Goal: Information Seeking & Learning: Learn about a topic

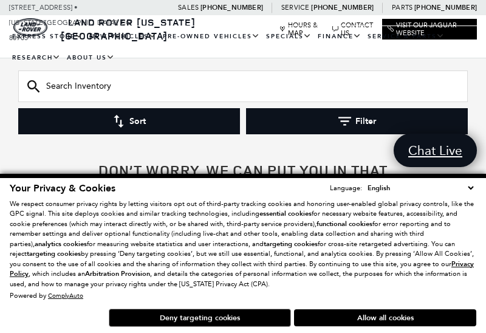
scroll to position [196, 0]
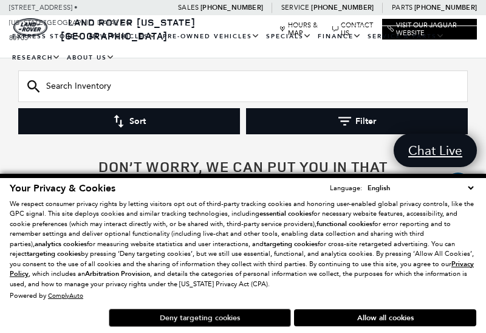
click at [156, 314] on button "Deny targeting cookies" at bounding box center [200, 318] width 182 height 18
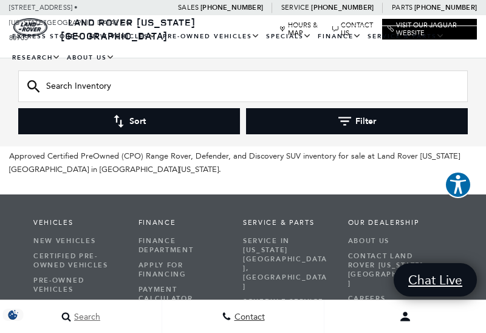
scroll to position [1852, 0]
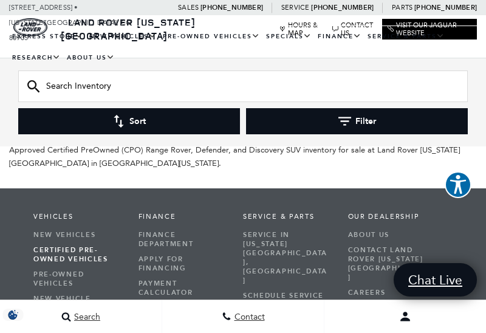
click at [72, 243] on link "Certified Pre-Owned Vehicles" at bounding box center [76, 255] width 87 height 24
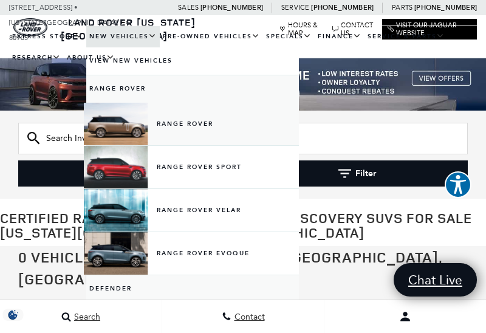
click at [179, 131] on link "Range Rover" at bounding box center [192, 124] width 213 height 43
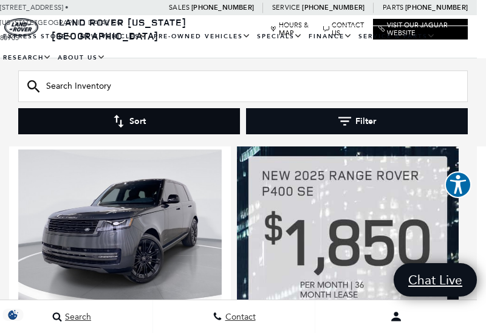
scroll to position [622, 9]
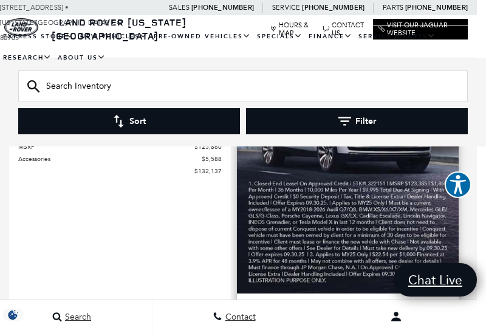
scroll to position [974, 9]
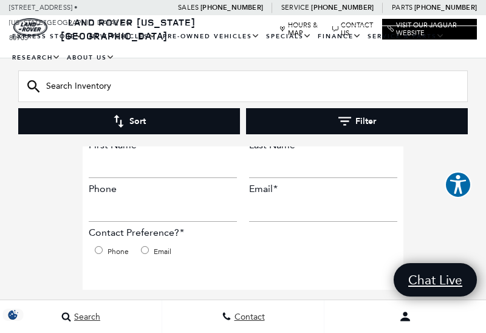
scroll to position [359, 0]
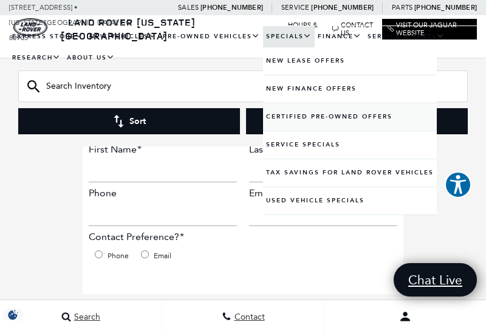
click at [314, 126] on link "Certified Pre-Owned Offers" at bounding box center [350, 116] width 174 height 27
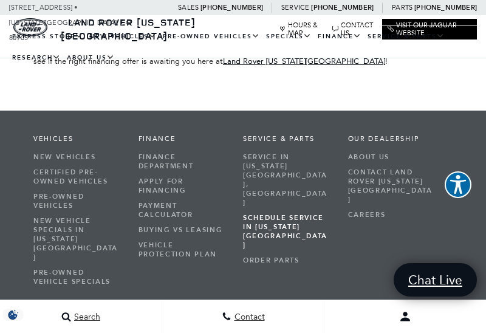
scroll to position [3072, 0]
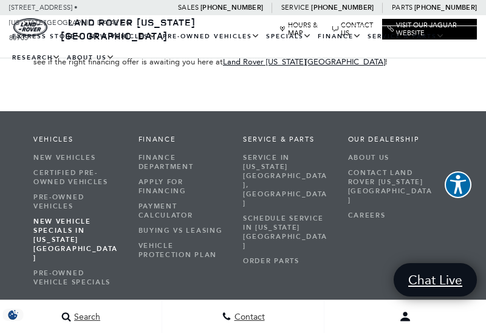
click at [77, 214] on link "New Vehicle Specials in [US_STATE][GEOGRAPHIC_DATA]" at bounding box center [76, 240] width 87 height 52
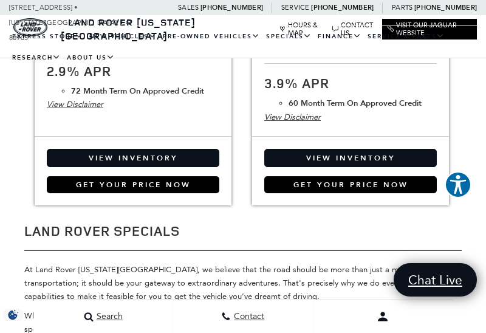
scroll to position [1986, 0]
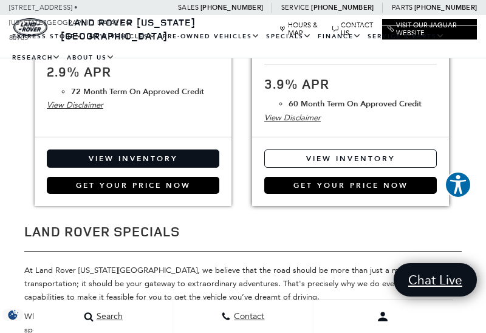
click at [327, 150] on link "View Inventory" at bounding box center [350, 159] width 173 height 18
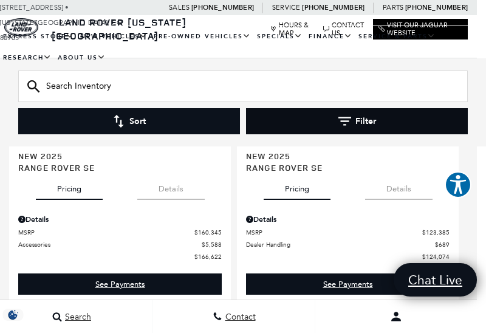
scroll to position [3453, 9]
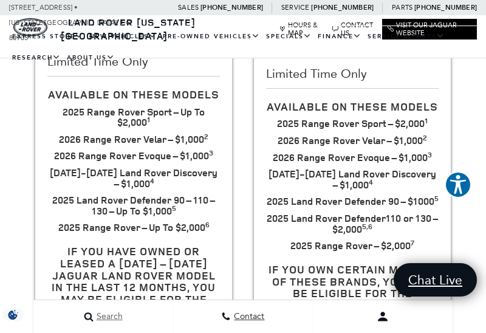
scroll to position [362, 0]
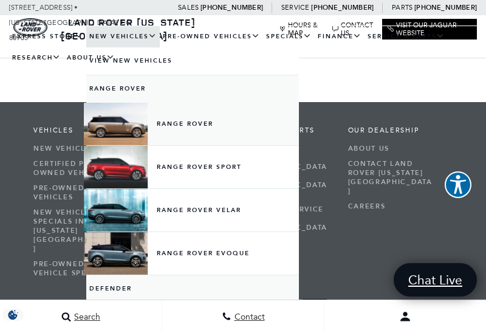
scroll to position [3078, 0]
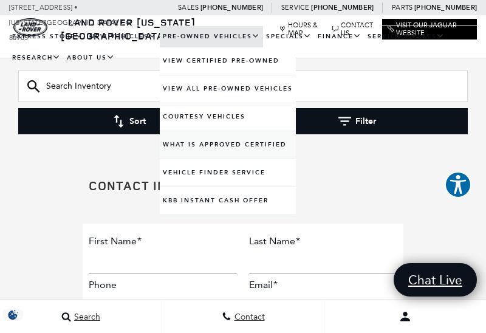
scroll to position [265, 0]
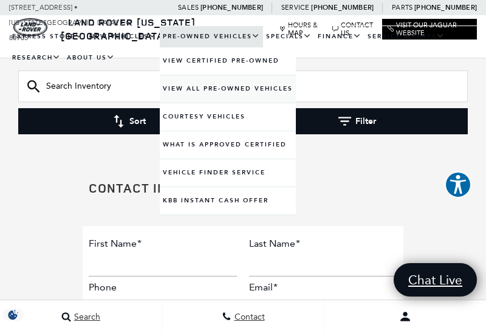
click at [236, 96] on link "View All Pre-Owned Vehicles" at bounding box center [228, 88] width 136 height 27
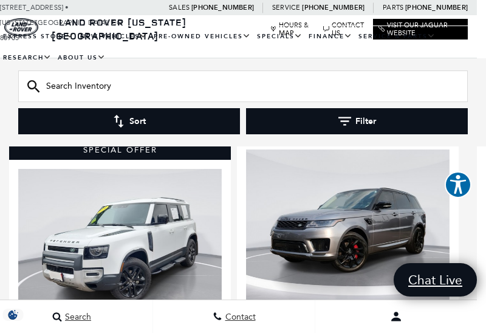
scroll to position [2267, 9]
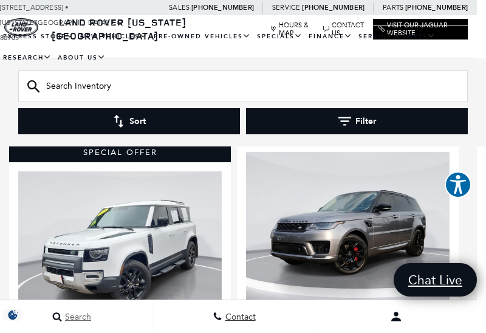
click at [57, 315] on div "Search" at bounding box center [71, 317] width 45 height 10
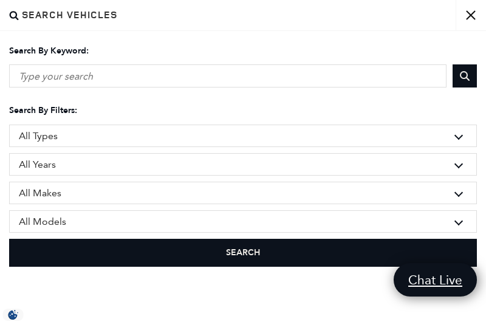
scroll to position [2352, 9]
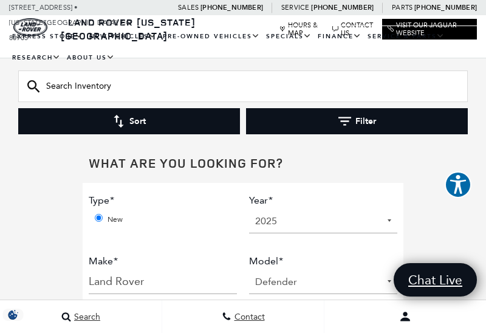
scroll to position [518, 0]
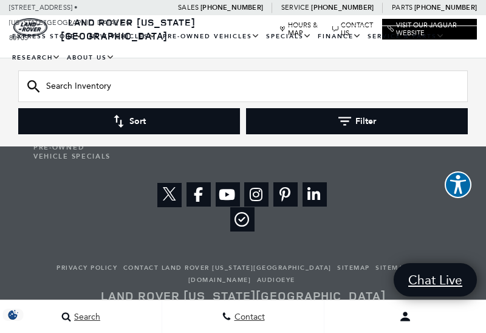
scroll to position [2054, 0]
